Goal: Find contact information: Find contact information

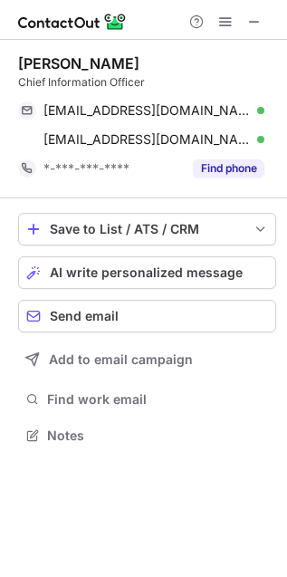
scroll to position [423, 287]
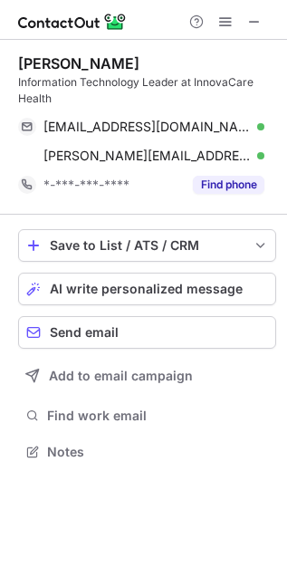
scroll to position [439, 287]
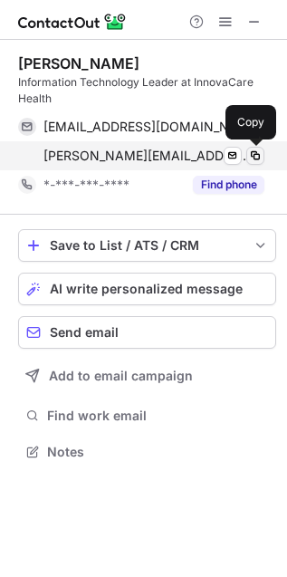
click at [259, 154] on span at bounding box center [255, 156] width 14 height 14
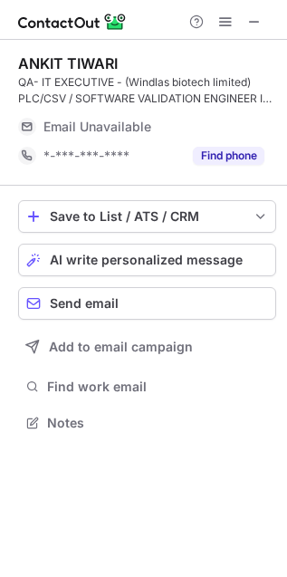
scroll to position [409, 287]
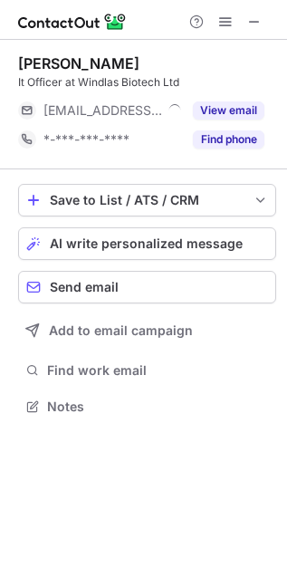
scroll to position [394, 287]
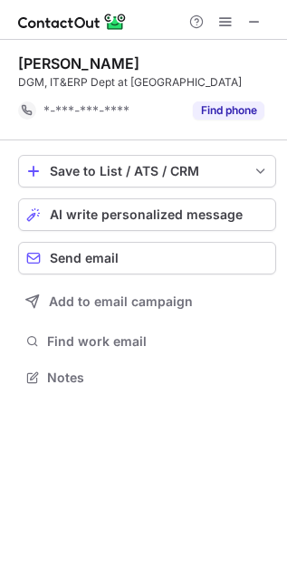
scroll to position [381, 287]
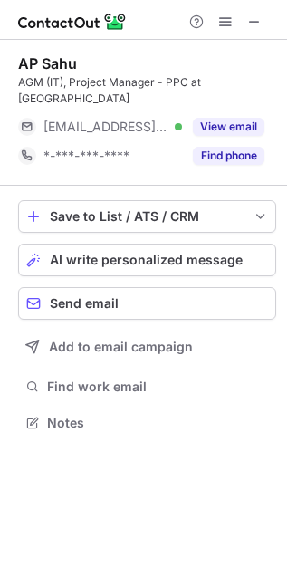
scroll to position [409, 287]
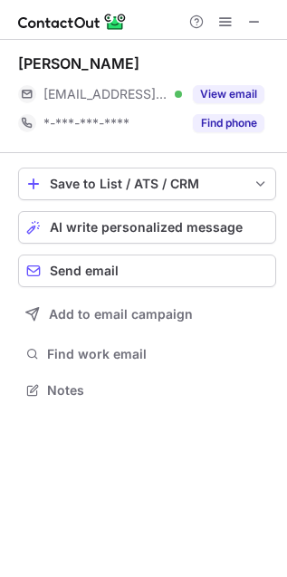
scroll to position [9, 9]
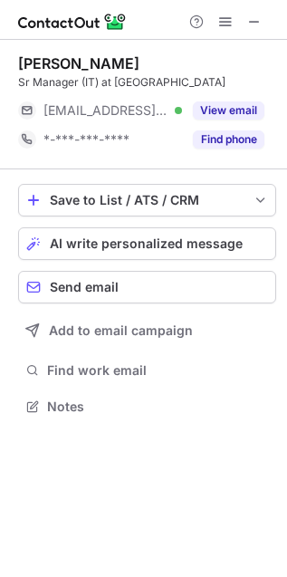
scroll to position [409, 287]
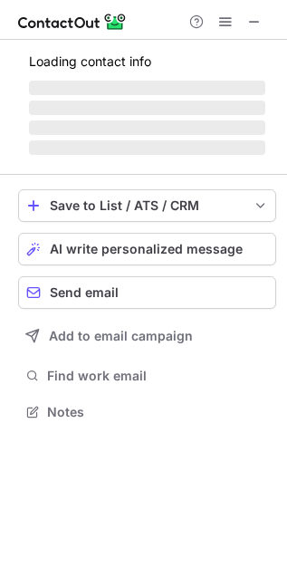
scroll to position [394, 287]
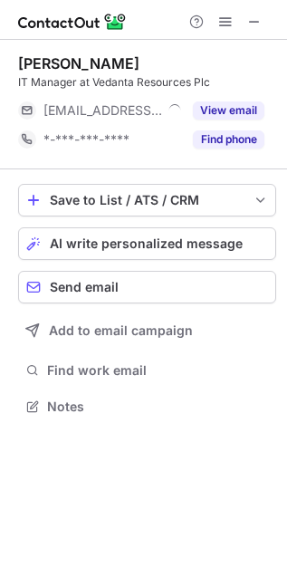
scroll to position [394, 287]
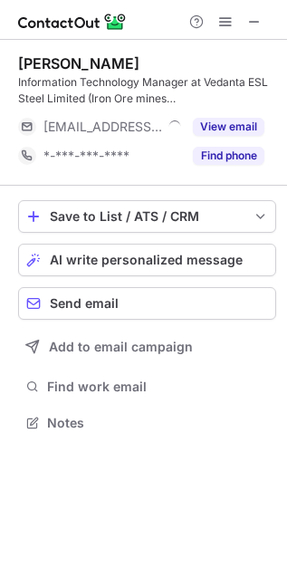
scroll to position [409, 287]
click at [93, 59] on div "[PERSON_NAME]" at bounding box center [78, 63] width 121 height 18
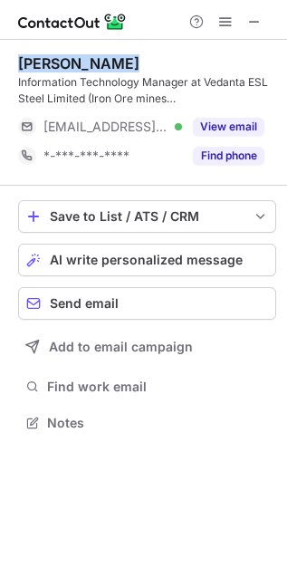
copy div "[PERSON_NAME]"
drag, startPoint x: 93, startPoint y: 59, endPoint x: 38, endPoint y: 58, distance: 55.3
click at [38, 58] on div "[PERSON_NAME]" at bounding box center [78, 63] width 121 height 18
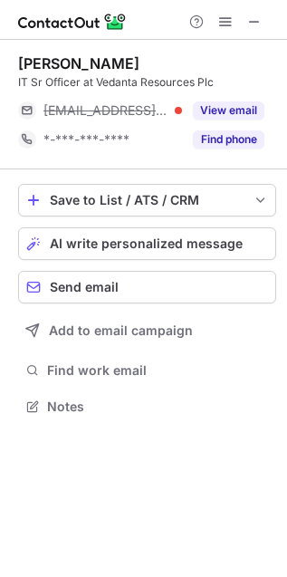
scroll to position [394, 287]
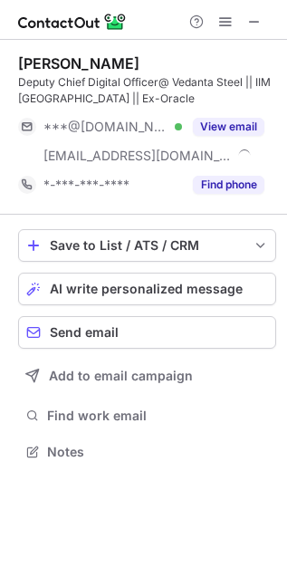
scroll to position [439, 287]
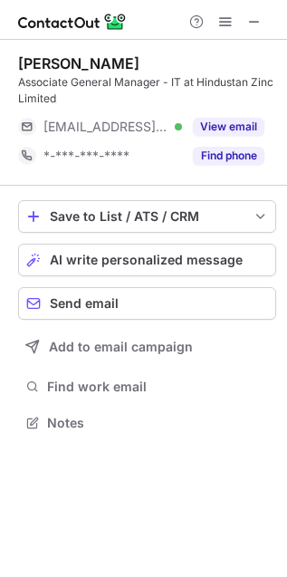
scroll to position [409, 287]
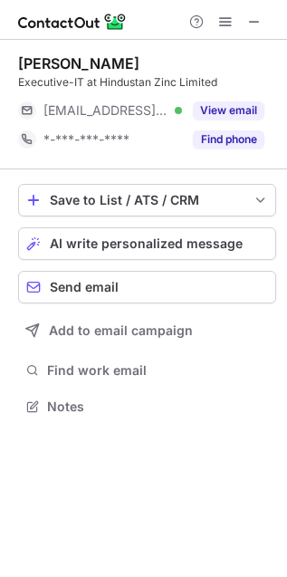
scroll to position [394, 287]
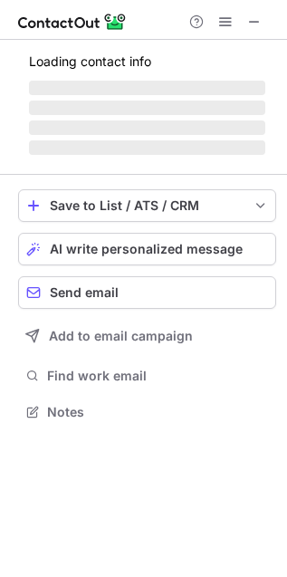
scroll to position [423, 287]
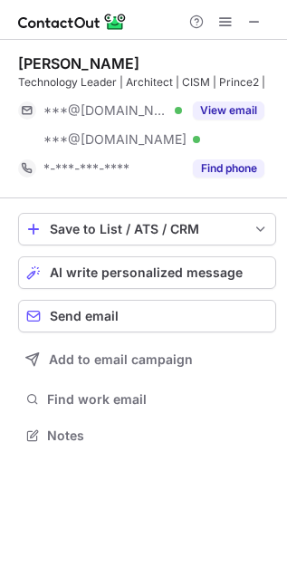
click at [97, 74] on div "Technology Leader | Architect | CISM | Prince2 |" at bounding box center [147, 82] width 258 height 16
click at [96, 66] on div "Anurag Kohli" at bounding box center [78, 63] width 121 height 18
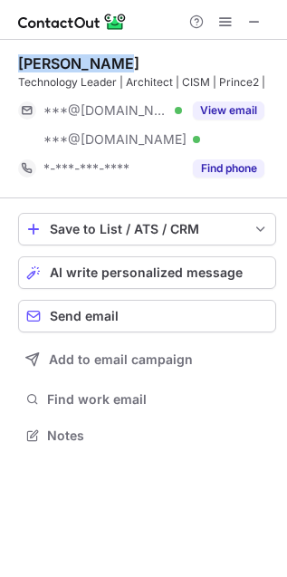
copy div "Anurag Kohli"
drag, startPoint x: 96, startPoint y: 66, endPoint x: 43, endPoint y: 65, distance: 52.6
click at [43, 65] on div "Anurag Kohli" at bounding box center [78, 63] width 121 height 18
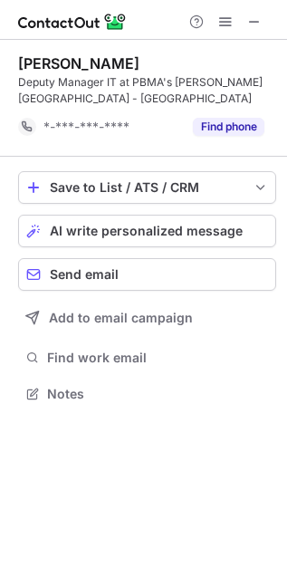
scroll to position [381, 287]
click at [102, 57] on div "[PERSON_NAME]" at bounding box center [78, 63] width 121 height 18
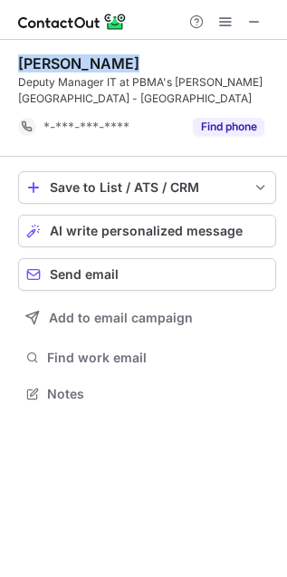
drag, startPoint x: 102, startPoint y: 57, endPoint x: 29, endPoint y: 56, distance: 73.4
click at [29, 56] on div "[PERSON_NAME]" at bounding box center [78, 63] width 121 height 18
copy div "Nilesh Sabale"
click at [254, 19] on span at bounding box center [254, 21] width 14 height 14
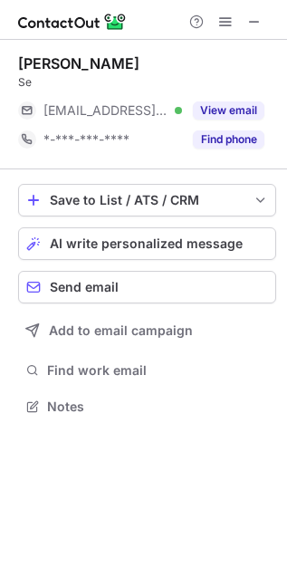
scroll to position [394, 287]
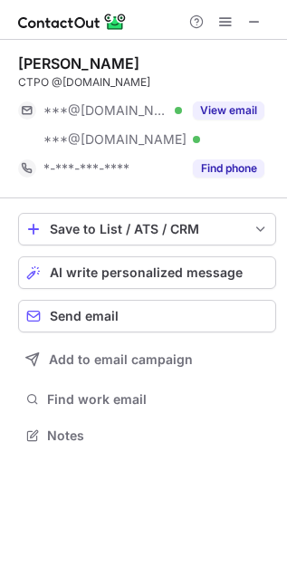
scroll to position [423, 287]
click at [56, 63] on div "[PERSON_NAME]" at bounding box center [78, 63] width 121 height 18
copy div "[PERSON_NAME]"
drag, startPoint x: 56, startPoint y: 63, endPoint x: 97, endPoint y: 62, distance: 40.8
click at [97, 62] on div "Santhosh Kumar" at bounding box center [78, 63] width 121 height 18
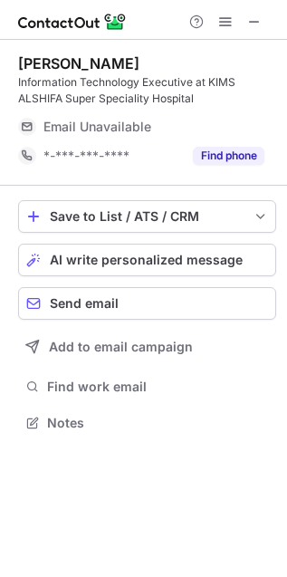
scroll to position [409, 287]
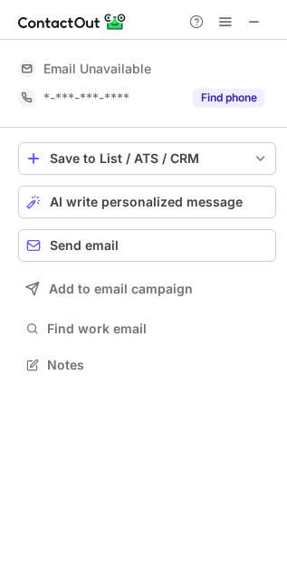
scroll to position [9, 9]
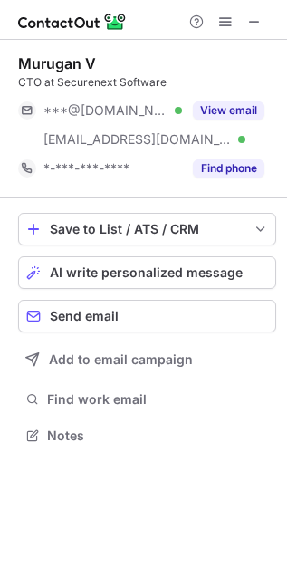
scroll to position [423, 287]
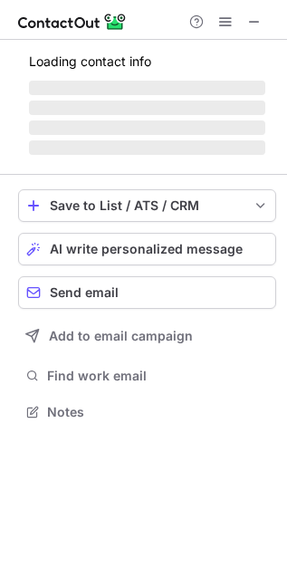
scroll to position [394, 287]
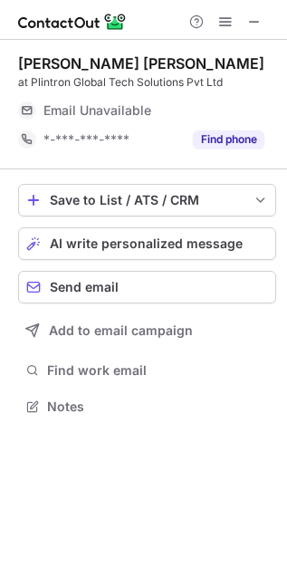
scroll to position [400, 287]
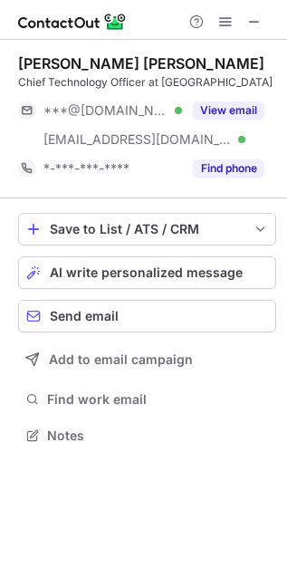
scroll to position [423, 287]
click at [132, 83] on div "Chief Technology Officer at Plintron" at bounding box center [147, 82] width 258 height 16
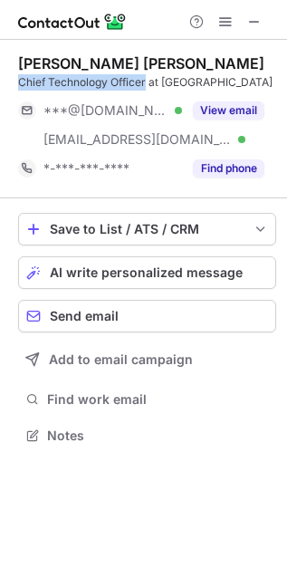
copy div "Chief Technology Officer"
drag, startPoint x: 132, startPoint y: 83, endPoint x: 21, endPoint y: 85, distance: 111.4
click at [21, 85] on div "Chief Technology Officer at Plintron" at bounding box center [147, 82] width 258 height 16
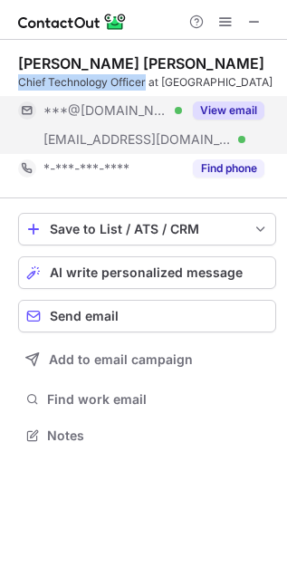
click at [218, 110] on button "View email" at bounding box center [229, 110] width 72 height 18
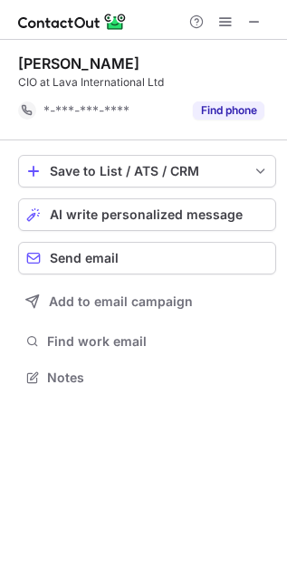
scroll to position [9, 9]
click at [124, 62] on div "Rakesh Kumar Rai" at bounding box center [78, 63] width 121 height 18
copy div "Rakesh Kumar Rai"
drag, startPoint x: 124, startPoint y: 62, endPoint x: 27, endPoint y: 60, distance: 97.0
click at [27, 60] on div "Rakesh Kumar Rai" at bounding box center [78, 63] width 121 height 18
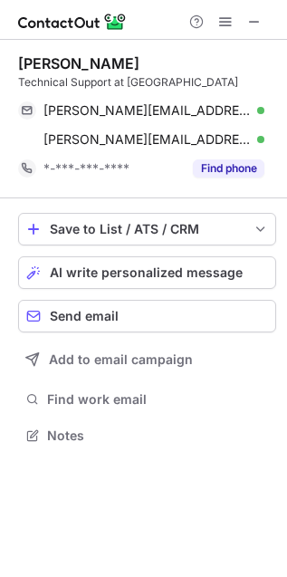
scroll to position [423, 287]
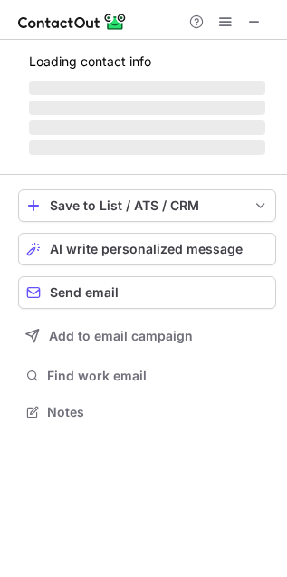
scroll to position [409, 287]
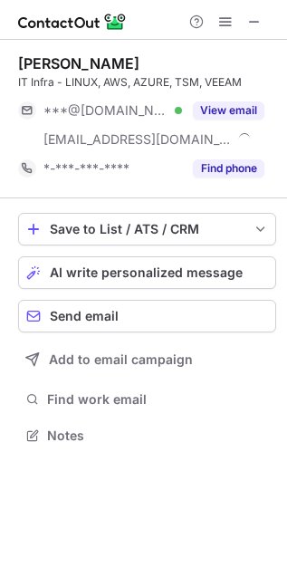
scroll to position [423, 287]
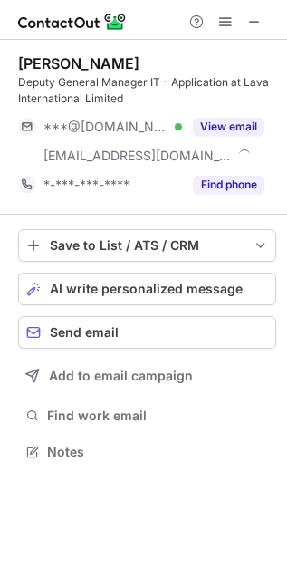
scroll to position [439, 287]
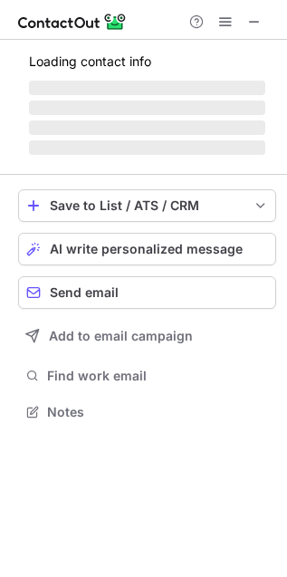
scroll to position [423, 287]
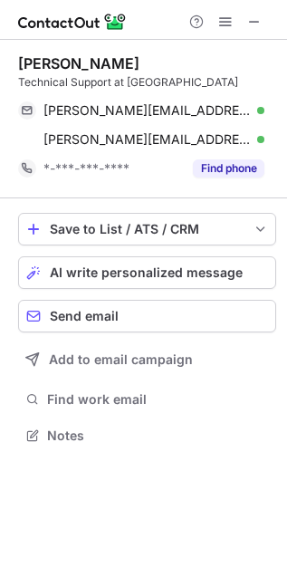
scroll to position [423, 287]
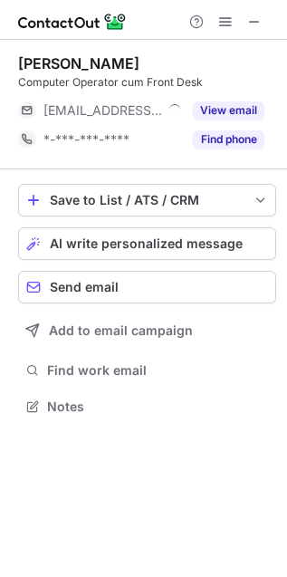
scroll to position [394, 287]
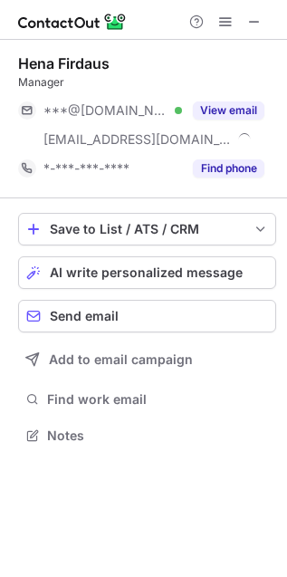
scroll to position [423, 287]
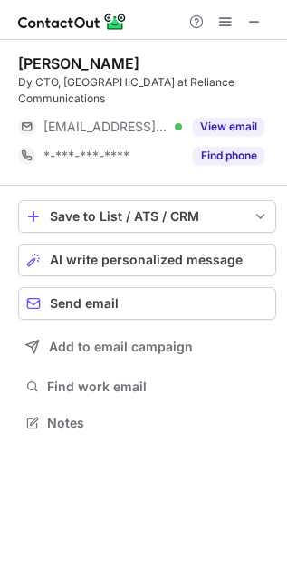
scroll to position [394, 287]
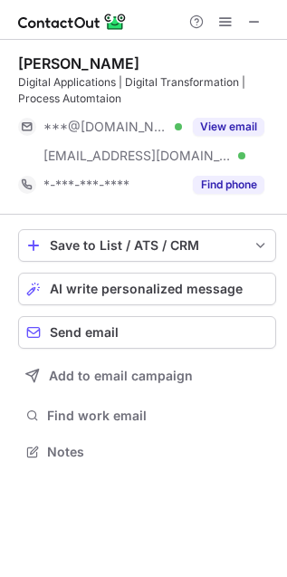
scroll to position [439, 287]
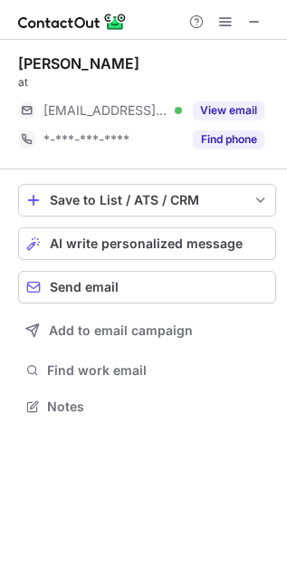
scroll to position [394, 287]
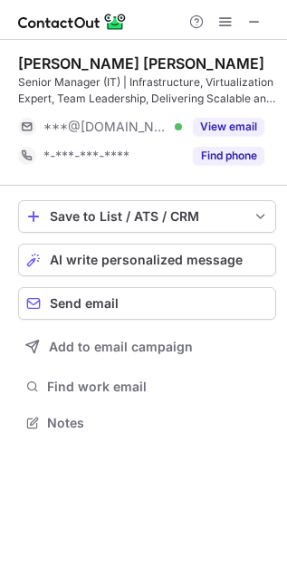
scroll to position [409, 287]
click at [35, 56] on div "[PERSON_NAME] [PERSON_NAME]" at bounding box center [141, 63] width 246 height 18
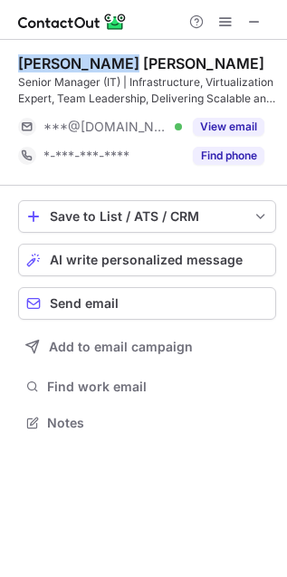
copy div "[PERSON_NAME]"
drag, startPoint x: 35, startPoint y: 56, endPoint x: 122, endPoint y: 56, distance: 87.0
click at [122, 56] on div "Naveen Kumar Barr" at bounding box center [141, 63] width 246 height 18
click at [123, 56] on div "Naveen Kumar Barr" at bounding box center [141, 63] width 246 height 18
click at [129, 56] on div "Naveen Kumar Barr" at bounding box center [141, 63] width 246 height 18
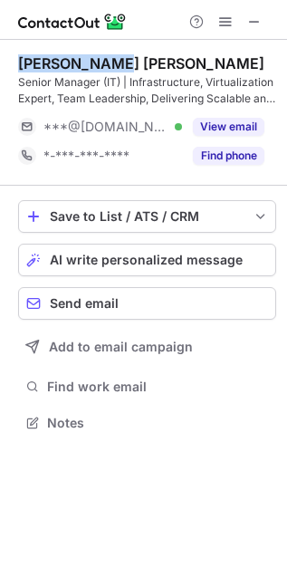
drag, startPoint x: 129, startPoint y: 56, endPoint x: 85, endPoint y: 59, distance: 43.6
click at [85, 59] on div "Naveen Kumar Barr" at bounding box center [141, 63] width 246 height 18
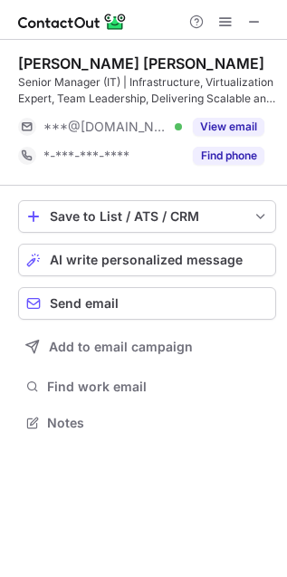
click at [143, 62] on div "Naveen Kumar Barr" at bounding box center [141, 63] width 246 height 18
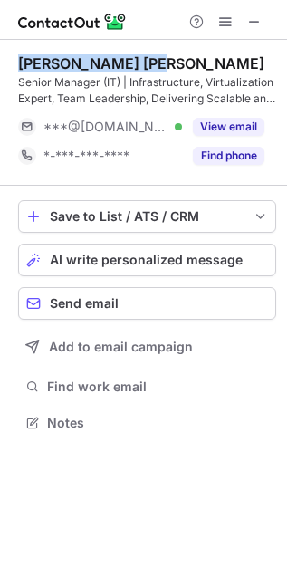
copy div "Naveen Kumar Barr"
drag, startPoint x: 143, startPoint y: 62, endPoint x: 43, endPoint y: 62, distance: 99.7
click at [43, 62] on div "Naveen Kumar Barr" at bounding box center [141, 63] width 246 height 18
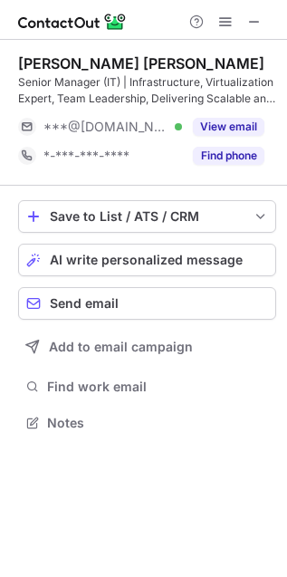
click at [35, 61] on div "Naveen Kumar Barr" at bounding box center [141, 63] width 246 height 18
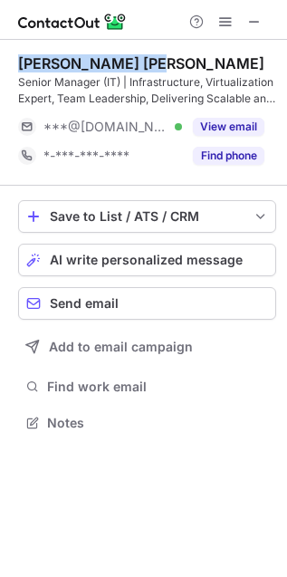
copy div "Naveen Kumar Barr"
drag, startPoint x: 35, startPoint y: 61, endPoint x: 130, endPoint y: 53, distance: 95.5
click at [130, 54] on div "Naveen Kumar Barr" at bounding box center [141, 63] width 246 height 18
copy div "Naveen Kumar Barr"
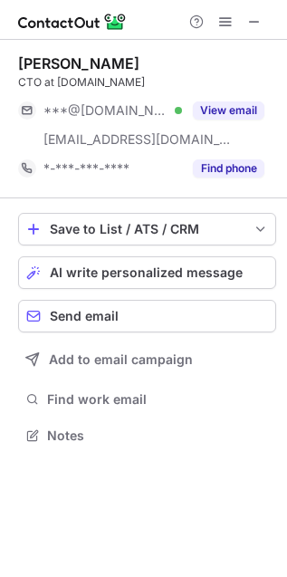
scroll to position [423, 287]
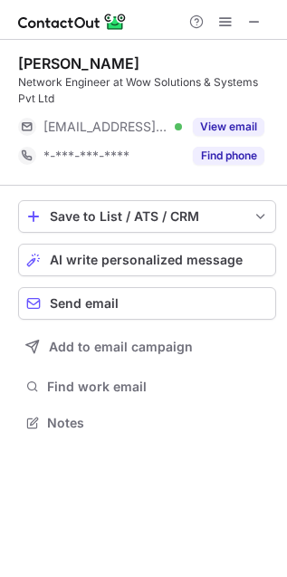
scroll to position [409, 287]
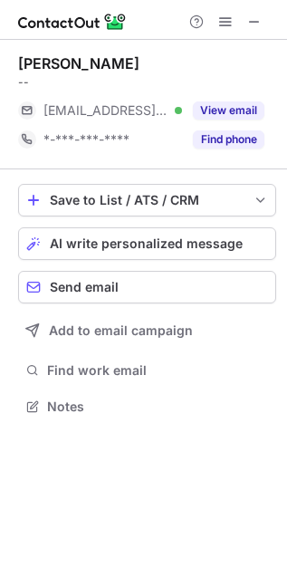
scroll to position [394, 287]
click at [98, 63] on div "[PERSON_NAME]" at bounding box center [78, 63] width 121 height 18
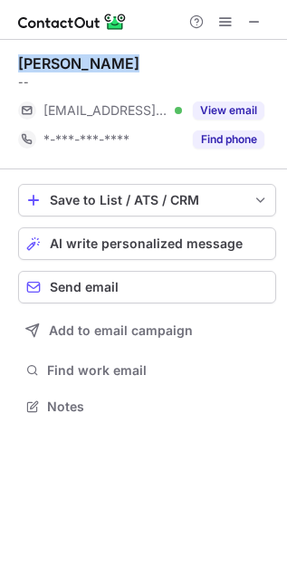
copy div "[PERSON_NAME]"
drag, startPoint x: 98, startPoint y: 63, endPoint x: 29, endPoint y: 60, distance: 68.9
click at [29, 60] on div "[PERSON_NAME]" at bounding box center [78, 63] width 121 height 18
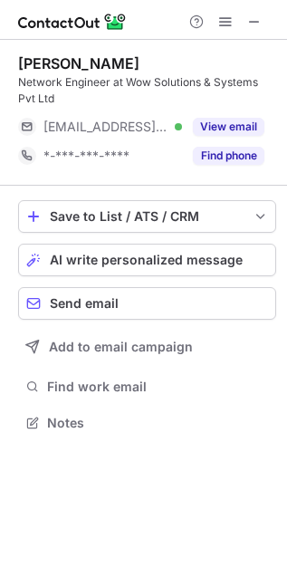
scroll to position [409, 287]
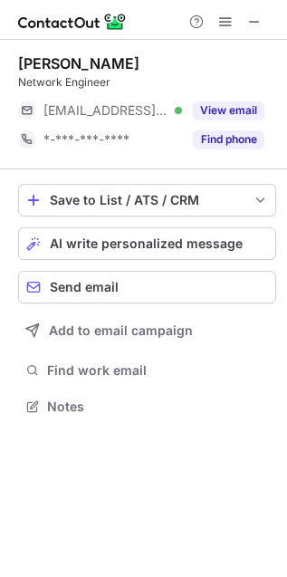
scroll to position [394, 287]
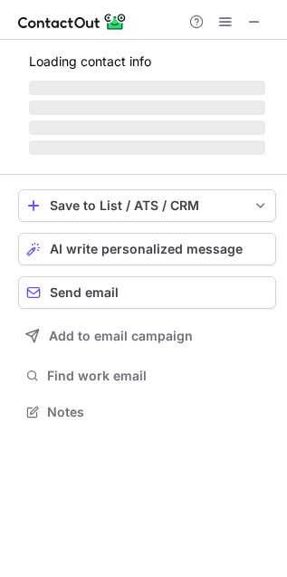
scroll to position [10, 9]
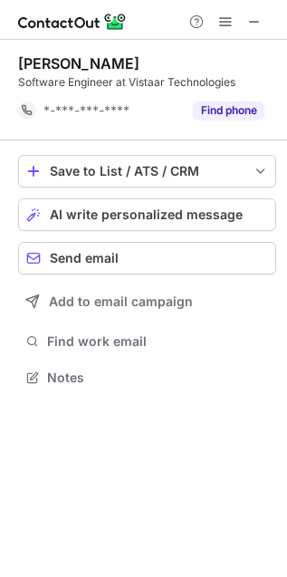
scroll to position [9, 9]
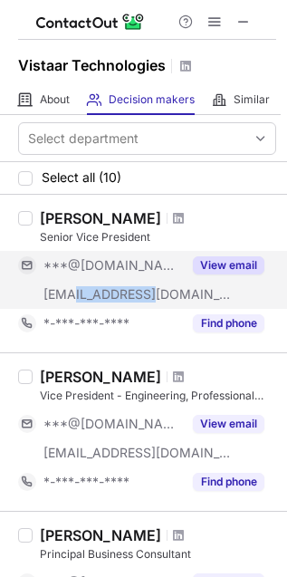
copy span "vistaar.com"
drag, startPoint x: 171, startPoint y: 294, endPoint x: 71, endPoint y: 294, distance: 100.6
click at [71, 294] on div "***@vistaar.com" at bounding box center [112, 294] width 139 height 16
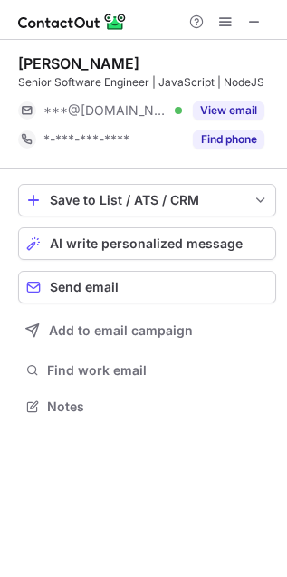
scroll to position [394, 287]
click at [68, 54] on div "[PERSON_NAME]" at bounding box center [78, 63] width 121 height 18
copy div "[PERSON_NAME]"
drag, startPoint x: 68, startPoint y: 53, endPoint x: 21, endPoint y: 59, distance: 47.4
click at [21, 59] on div "[PERSON_NAME]" at bounding box center [78, 63] width 121 height 18
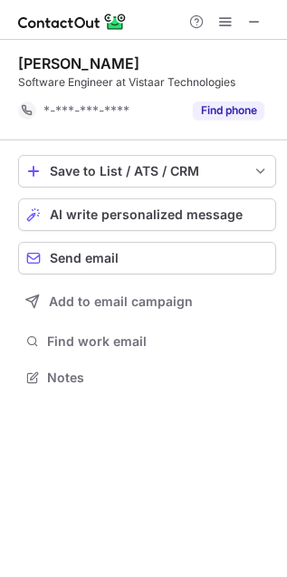
scroll to position [9, 9]
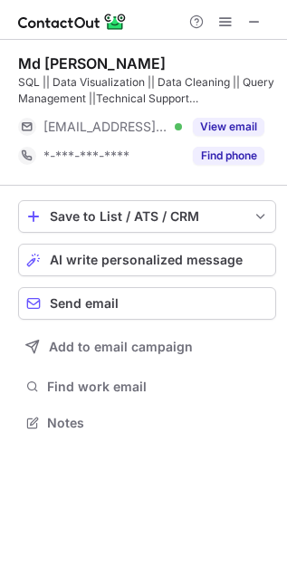
scroll to position [409, 287]
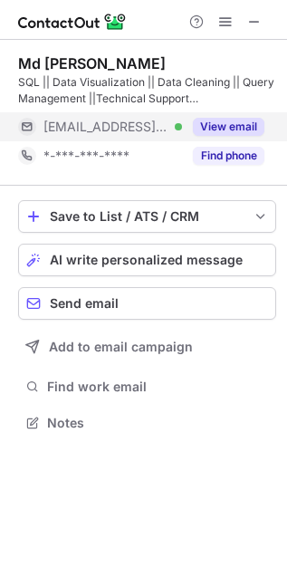
click at [233, 123] on button "View email" at bounding box center [229, 127] width 72 height 18
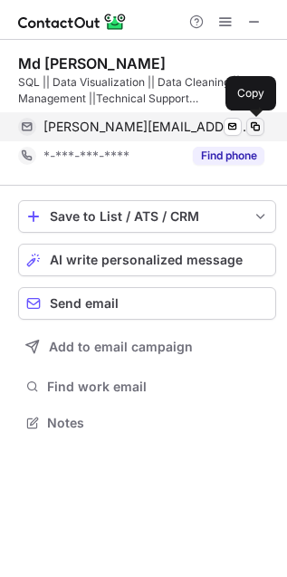
click at [250, 128] on span at bounding box center [255, 127] width 14 height 14
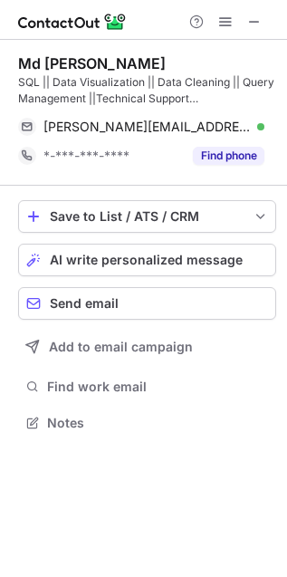
click at [51, 65] on div "Md Ejaz saleem Khan" at bounding box center [92, 63] width 148 height 18
copy div "Ejaz saleem Khan"
drag, startPoint x: 51, startPoint y: 65, endPoint x: 149, endPoint y: 68, distance: 97.9
click at [149, 68] on div "Md Ejaz saleem Khan" at bounding box center [92, 63] width 148 height 18
